Goal: Go to known website: Go to known website

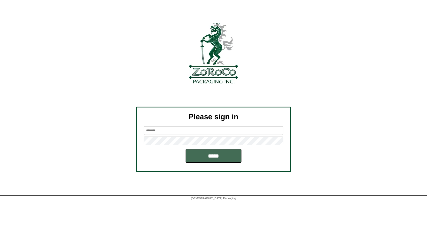
type input "********"
click at [200, 151] on input "*****" at bounding box center [214, 156] width 56 height 14
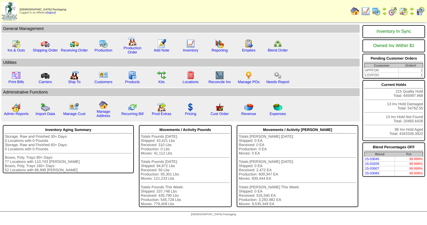
click at [411, 12] on img at bounding box center [412, 13] width 4 height 4
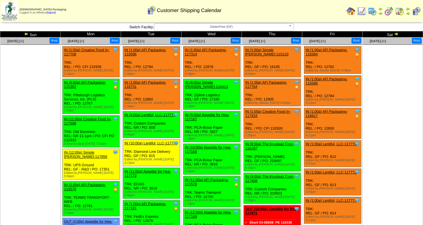
click at [354, 11] on img at bounding box center [351, 11] width 9 height 9
